Goal: Find specific page/section: Find specific page/section

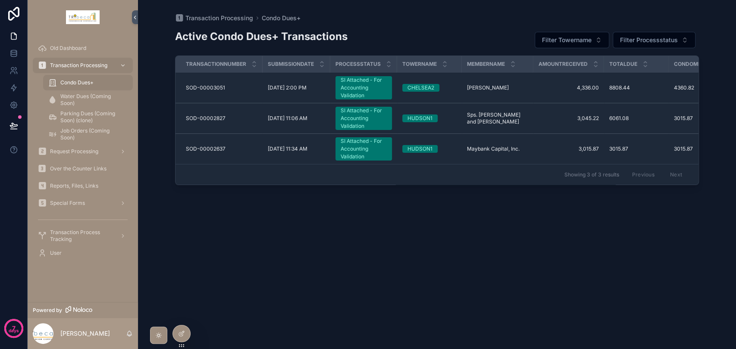
click at [380, 125] on div "SI Attached - For Accounting Validation" at bounding box center [363, 118] width 46 height 23
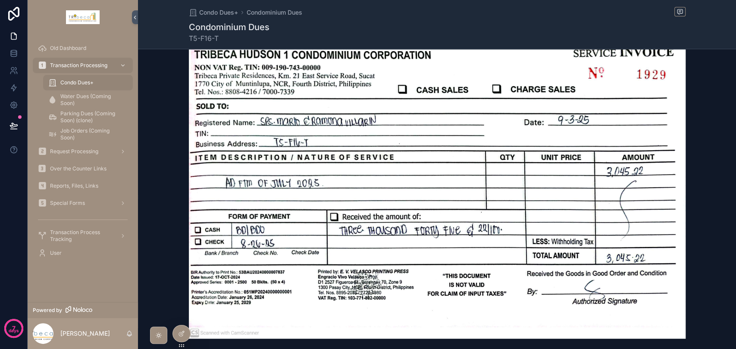
scroll to position [527, 0]
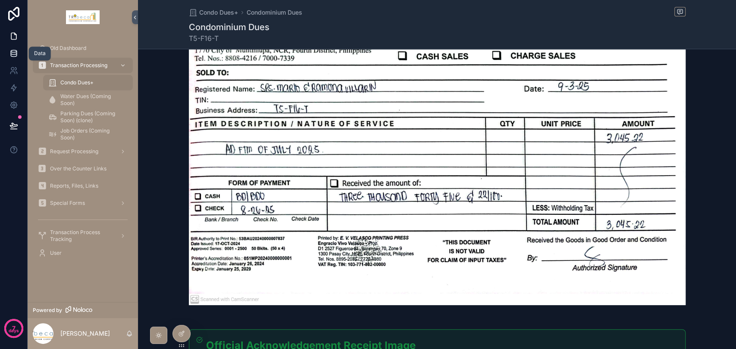
click at [17, 55] on icon at bounding box center [13, 53] width 9 height 9
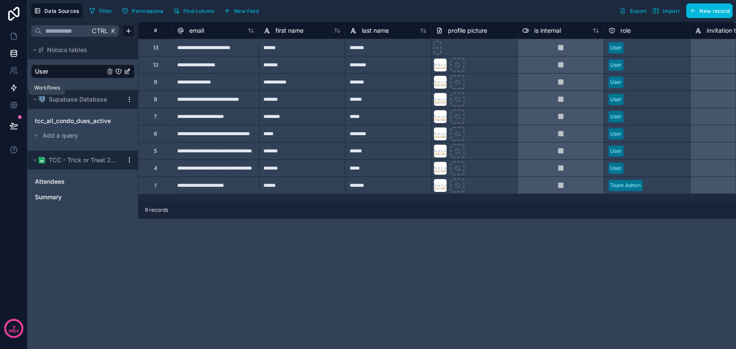
click at [9, 87] on icon at bounding box center [13, 88] width 9 height 9
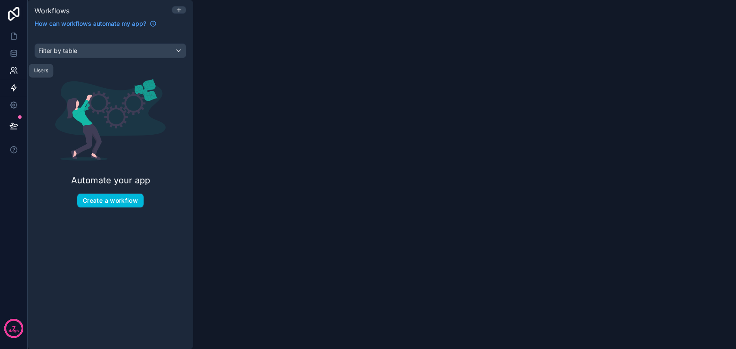
click at [13, 74] on icon at bounding box center [13, 70] width 9 height 9
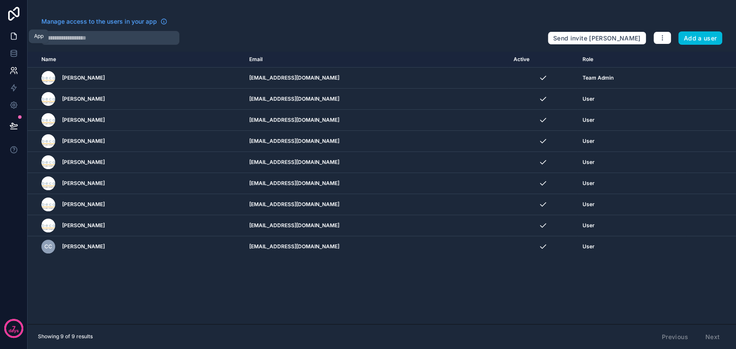
click at [14, 42] on link at bounding box center [13, 36] width 27 height 17
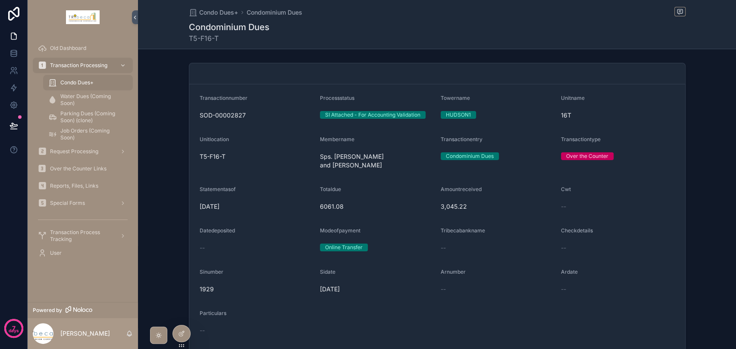
click at [86, 170] on span "Over the Counter Links" at bounding box center [78, 168] width 56 height 7
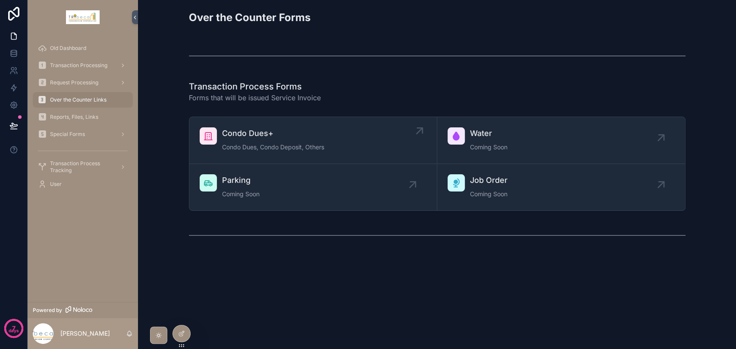
click at [314, 148] on span "Condo Dues, Condo Deposit, Others" at bounding box center [273, 147] width 102 height 9
